Goal: Task Accomplishment & Management: Manage account settings

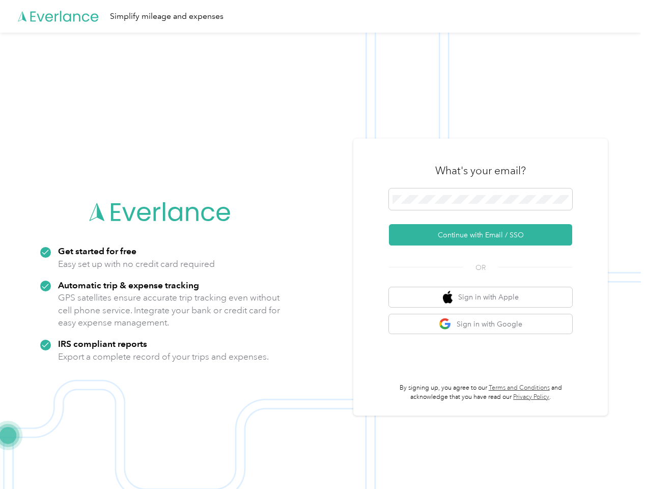
click at [323, 245] on img at bounding box center [320, 277] width 641 height 489
click at [323, 16] on div "Simplify mileage and expenses" at bounding box center [320, 16] width 641 height 33
click at [485, 235] on button "Continue with Email / SSO" at bounding box center [480, 234] width 183 height 21
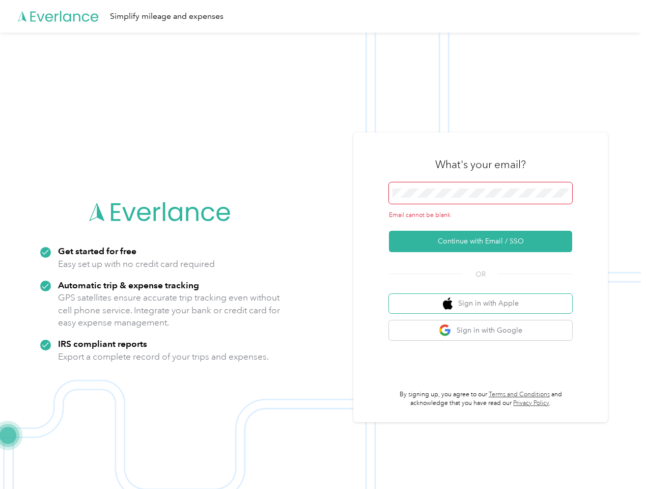
click at [485, 297] on button "Sign in with Apple" at bounding box center [480, 304] width 183 height 20
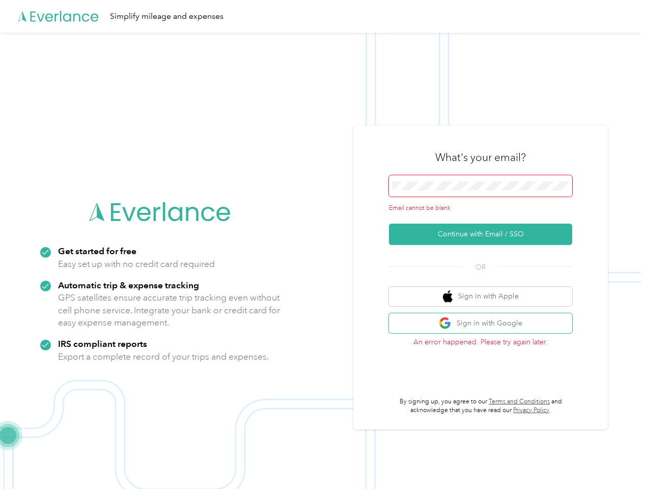
click at [485, 324] on button "Sign in with Google" at bounding box center [480, 323] width 183 height 20
